Goal: Navigation & Orientation: Understand site structure

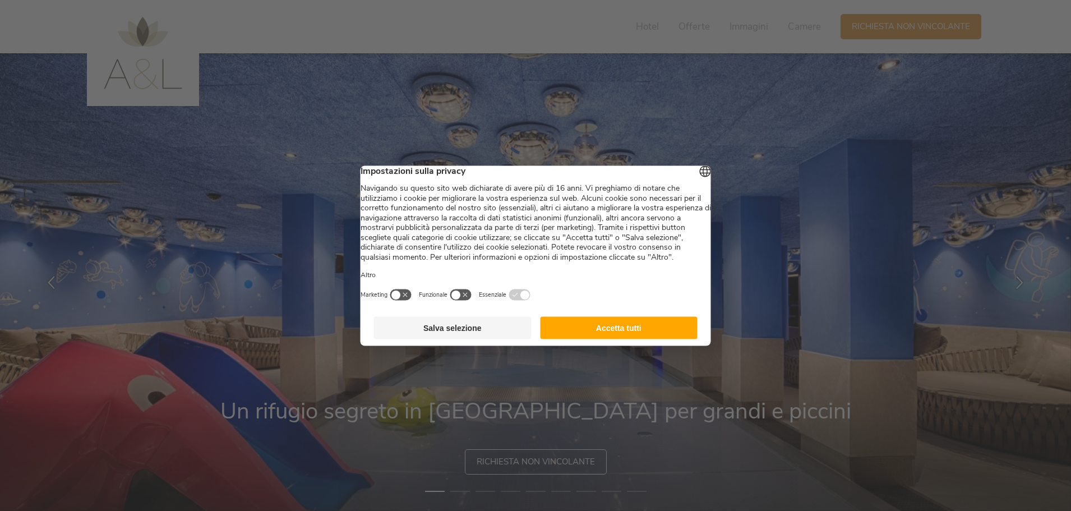
drag, startPoint x: 599, startPoint y: 340, endPoint x: 593, endPoint y: 325, distance: 16.9
click at [596, 338] on button "Accetta tutti" at bounding box center [619, 327] width 158 height 22
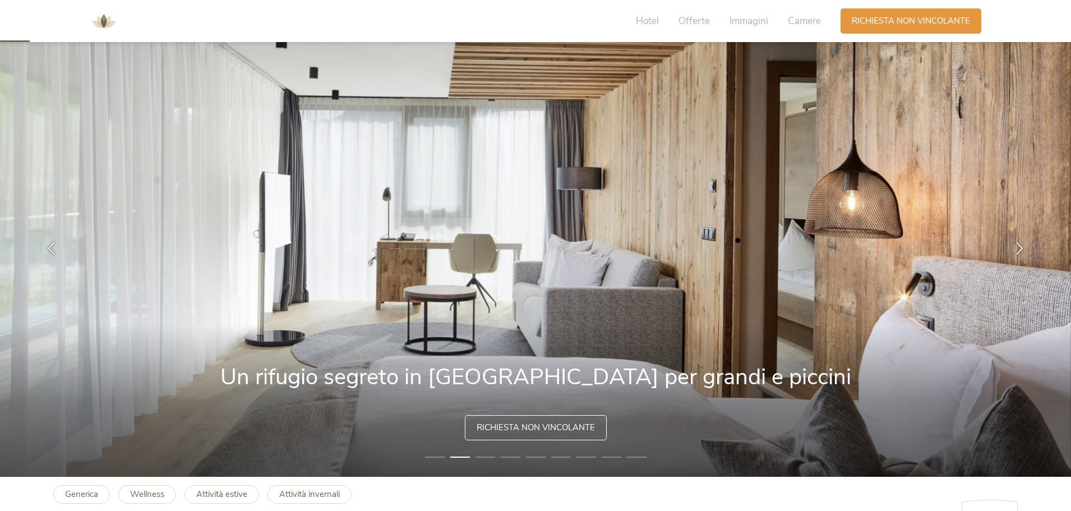
scroll to position [18, 0]
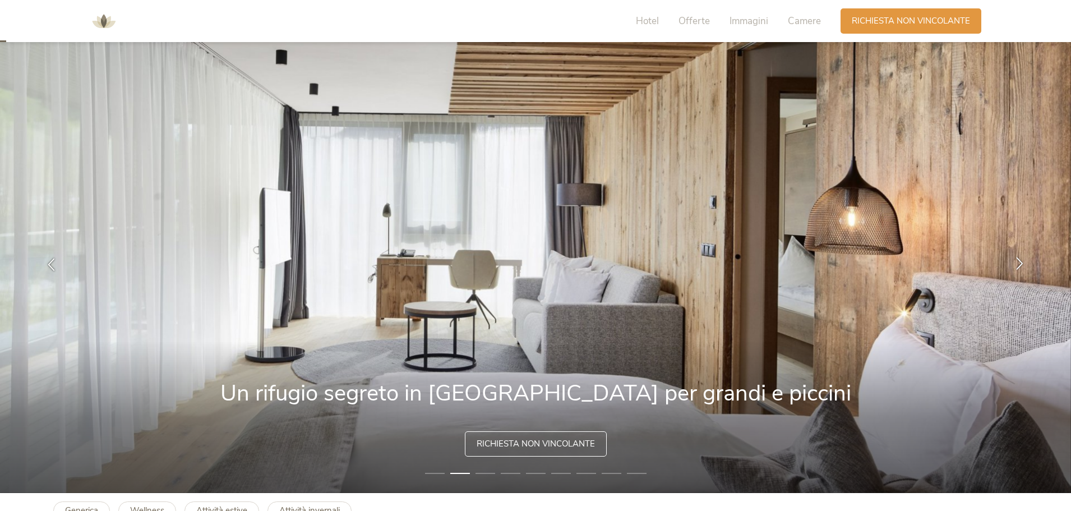
click at [1022, 261] on icon at bounding box center [1019, 263] width 13 height 13
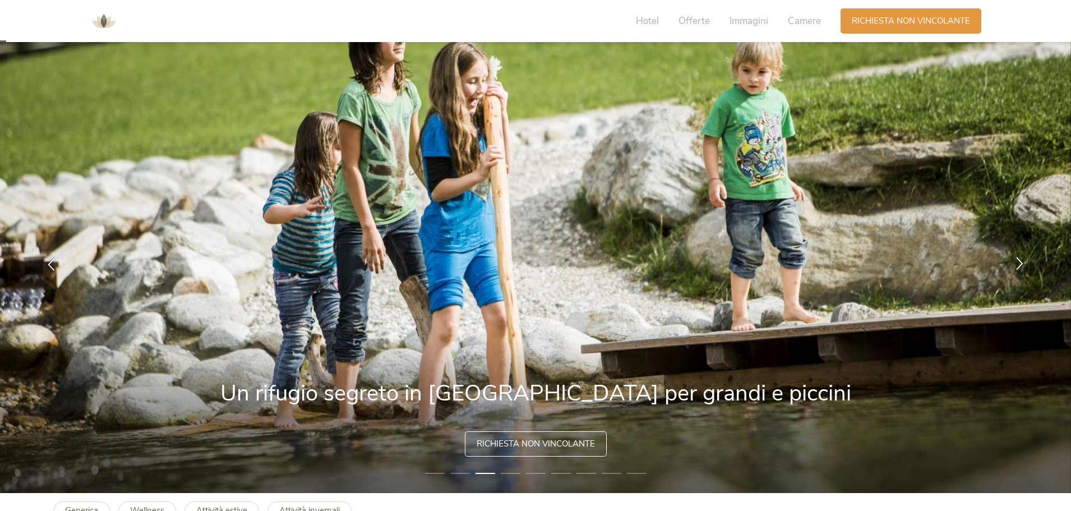
click at [1022, 261] on icon at bounding box center [1019, 263] width 13 height 13
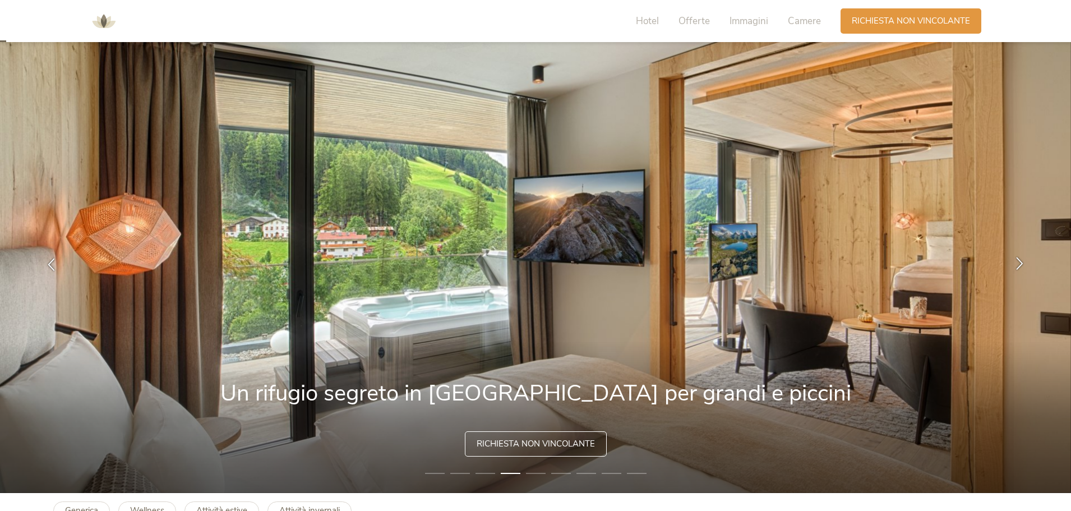
click at [1022, 261] on icon at bounding box center [1019, 263] width 13 height 13
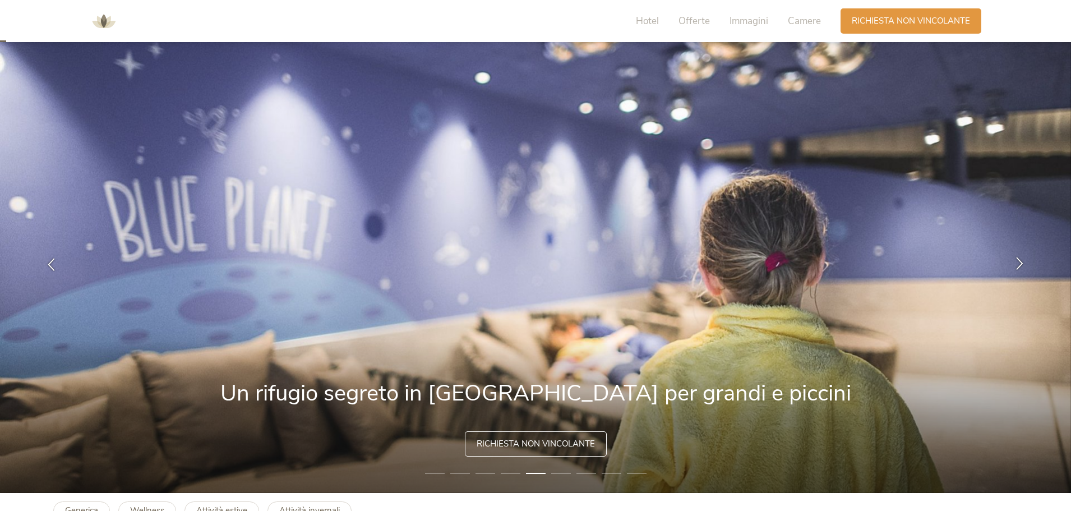
click at [1022, 261] on icon at bounding box center [1019, 263] width 13 height 13
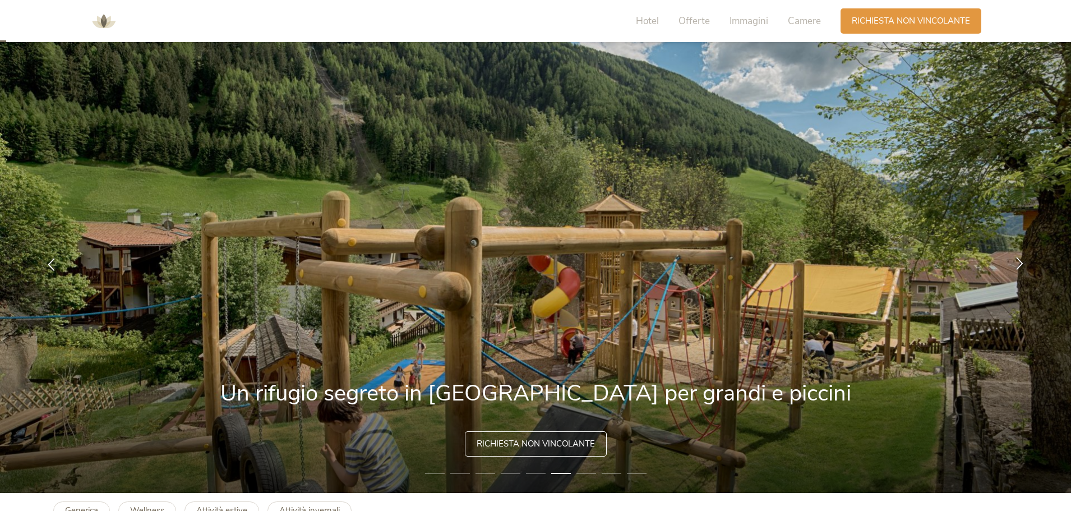
click at [1022, 261] on icon at bounding box center [1019, 263] width 13 height 13
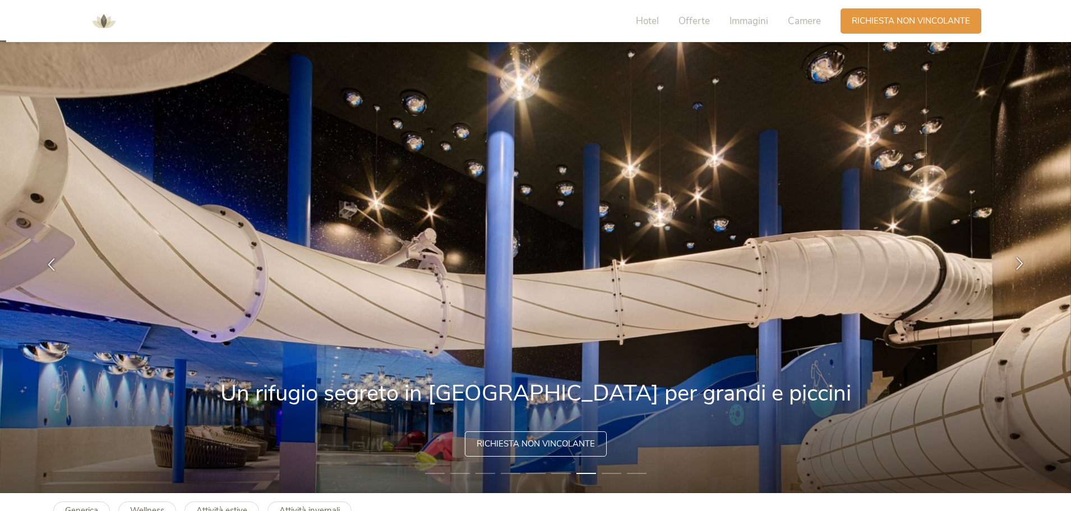
click at [1022, 261] on icon at bounding box center [1019, 263] width 13 height 13
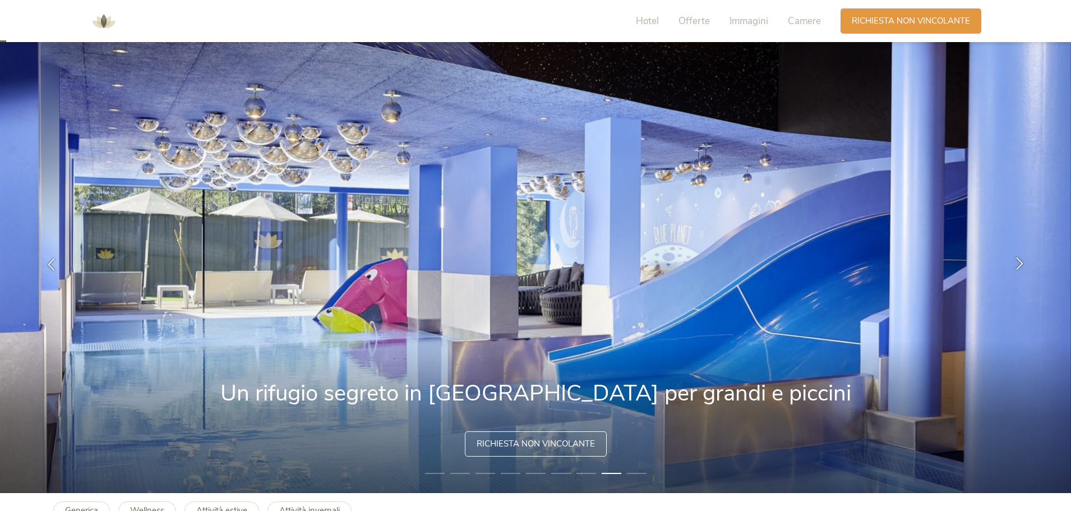
click at [1022, 261] on icon at bounding box center [1019, 263] width 13 height 13
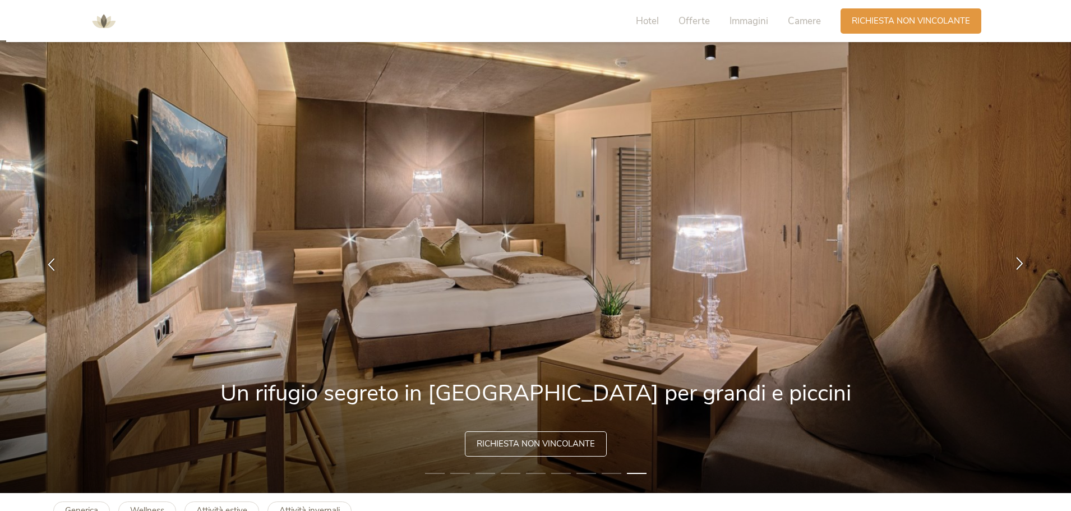
click at [1022, 261] on icon at bounding box center [1019, 263] width 13 height 13
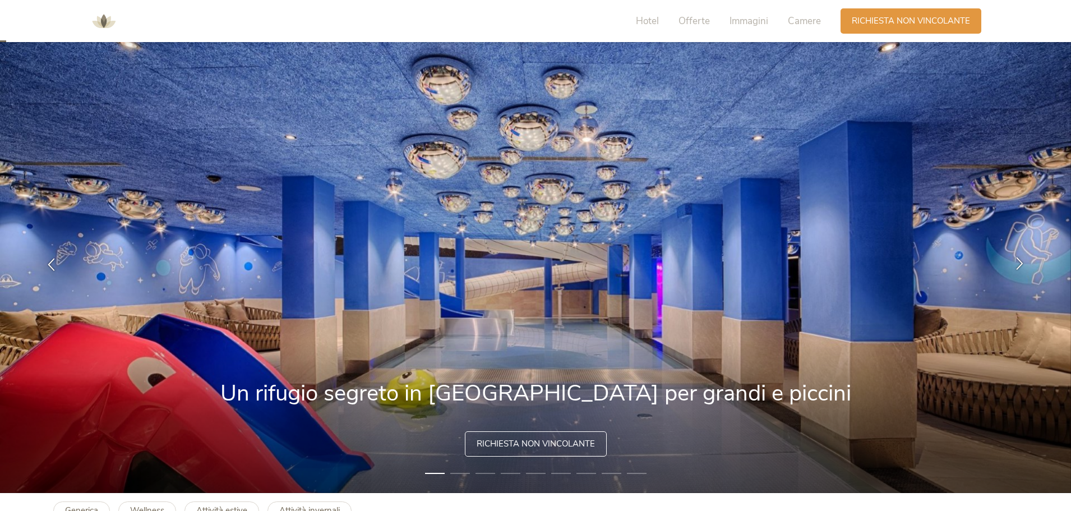
click at [1022, 261] on icon at bounding box center [1019, 263] width 13 height 13
